Goal: Book appointment/travel/reservation

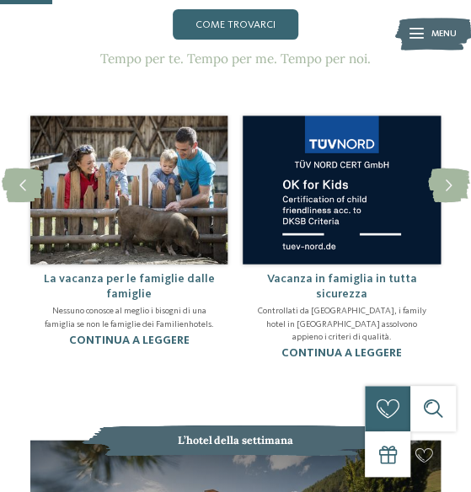
click at [433, 35] on span "Menu" at bounding box center [443, 34] width 25 height 13
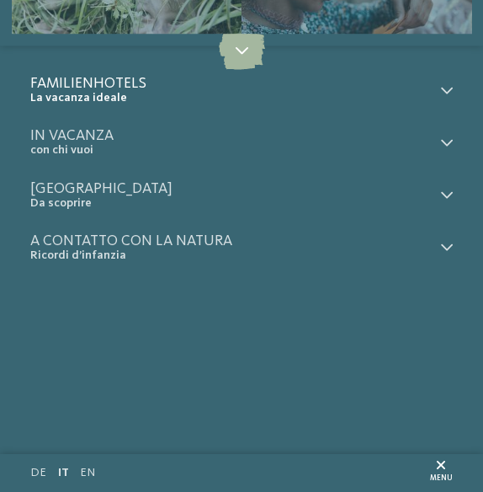
click at [126, 86] on span "Familienhotels" at bounding box center [231, 83] width 403 height 15
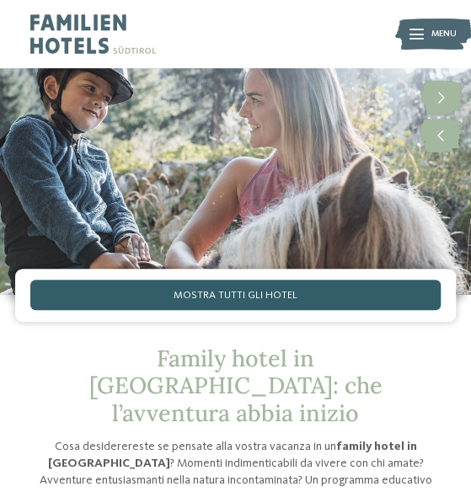
click at [214, 285] on link "Mostra tutti gli hotel" at bounding box center [235, 294] width 410 height 30
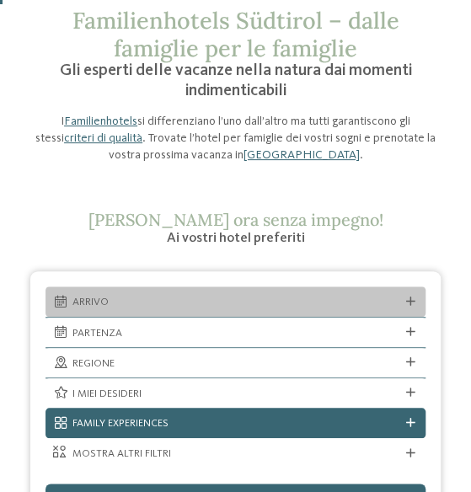
click at [114, 294] on div "Arrivo" at bounding box center [235, 301] width 334 height 16
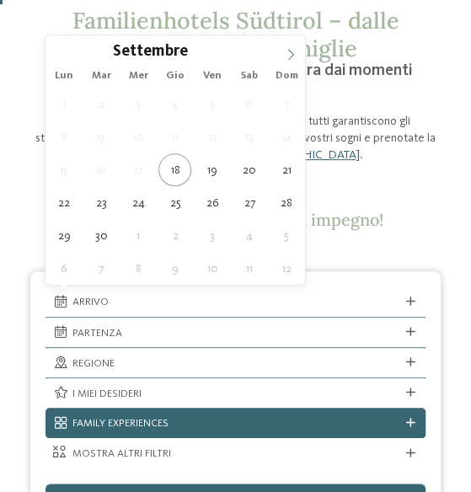
click at [293, 49] on icon at bounding box center [290, 55] width 12 height 12
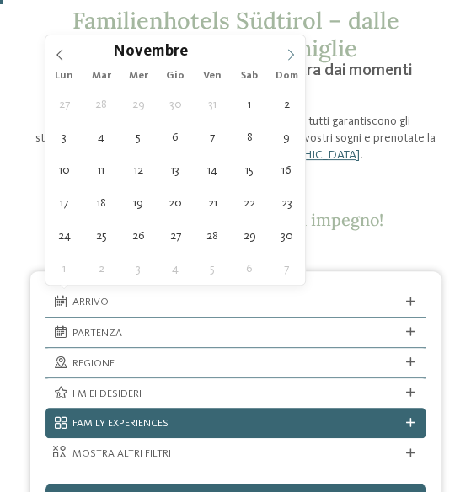
click at [293, 49] on icon at bounding box center [290, 55] width 12 height 12
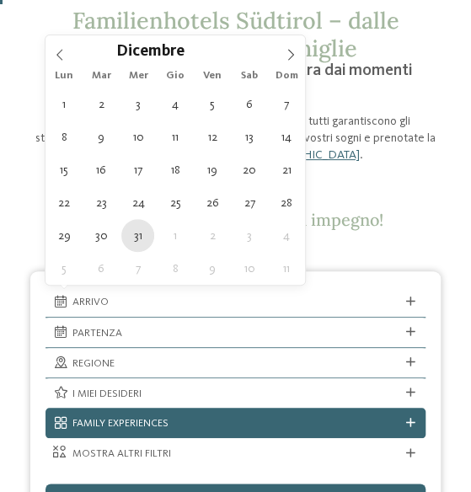
type div "31.12.2025"
type input "****"
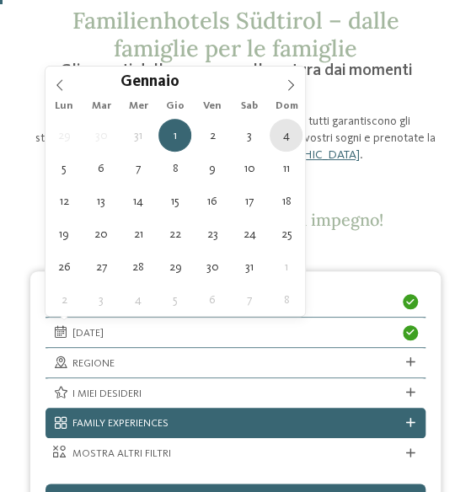
type div "04.01.2026"
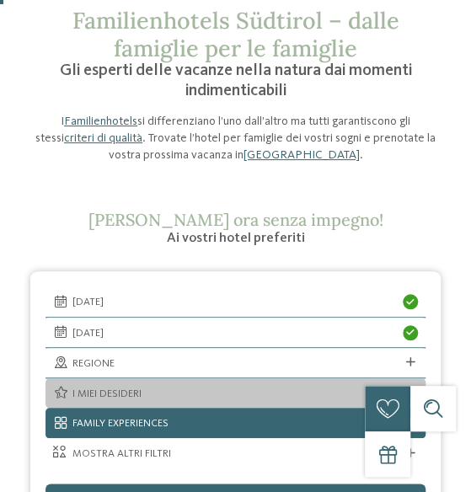
scroll to position [253, 0]
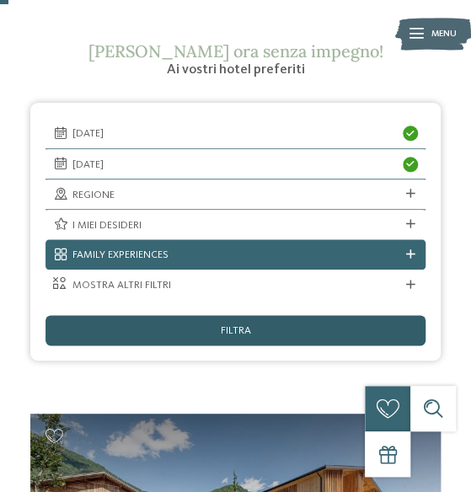
click at [179, 324] on div "filtra" at bounding box center [235, 330] width 380 height 30
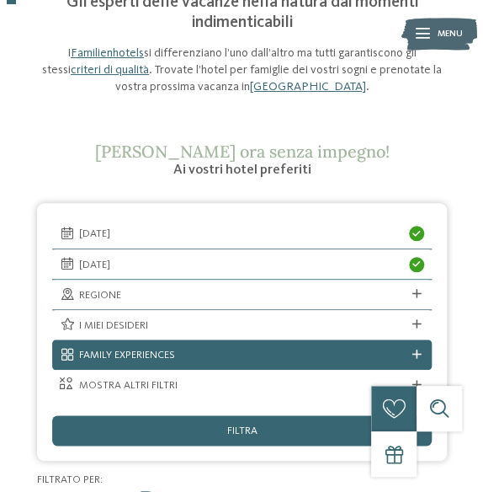
scroll to position [168, 0]
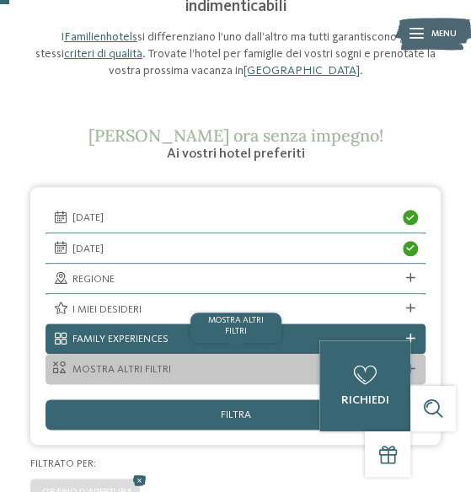
click at [167, 363] on span "mostra altri filtri" at bounding box center [235, 369] width 327 height 15
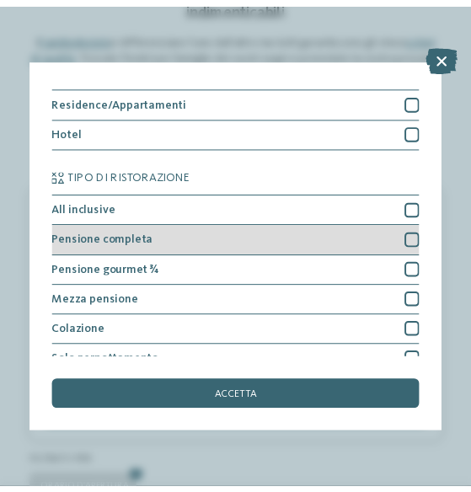
scroll to position [34, 0]
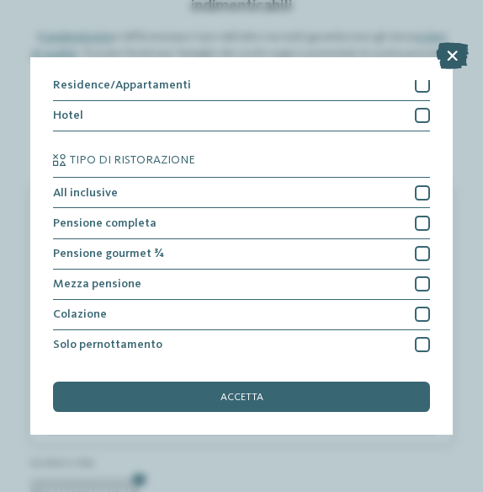
click at [455, 51] on icon at bounding box center [452, 55] width 33 height 27
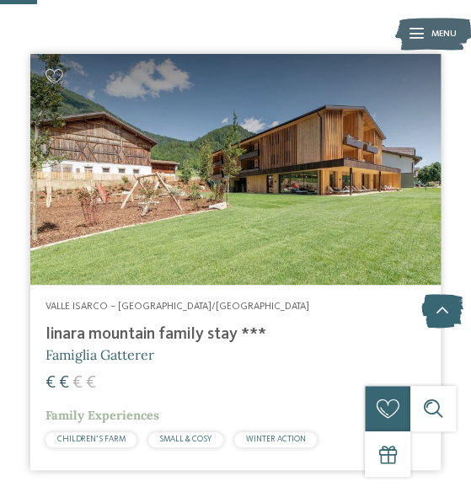
scroll to position [673, 0]
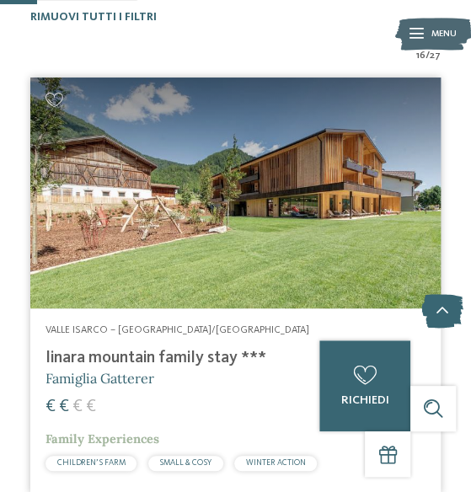
click at [126, 322] on div "Valle Isarco – Rio di Pusteria/Valles linara mountain family stay *** Famiglia …" at bounding box center [235, 401] width 410 height 186
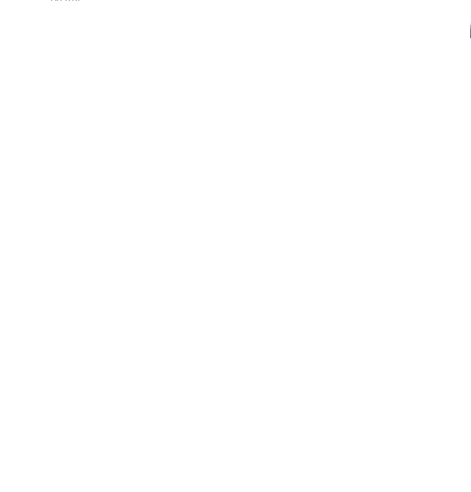
scroll to position [4966, 0]
